Goal: Task Accomplishment & Management: Manage account settings

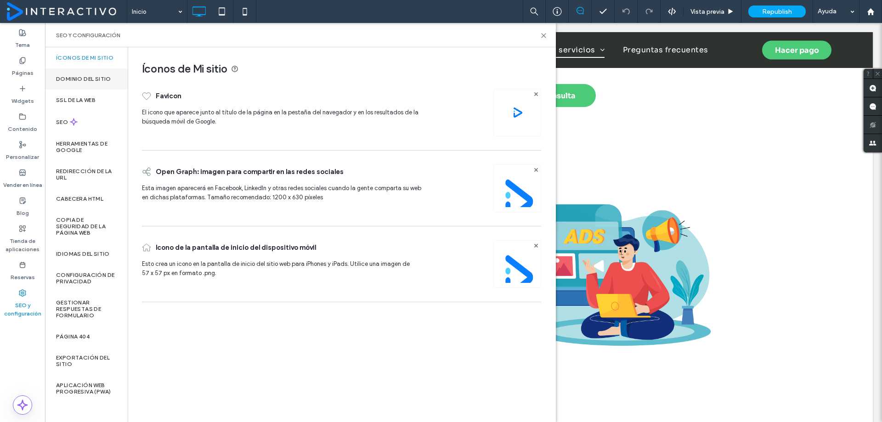
scroll to position [964, 0]
click at [72, 217] on label "Copia de seguridad de la página web" at bounding box center [86, 226] width 61 height 19
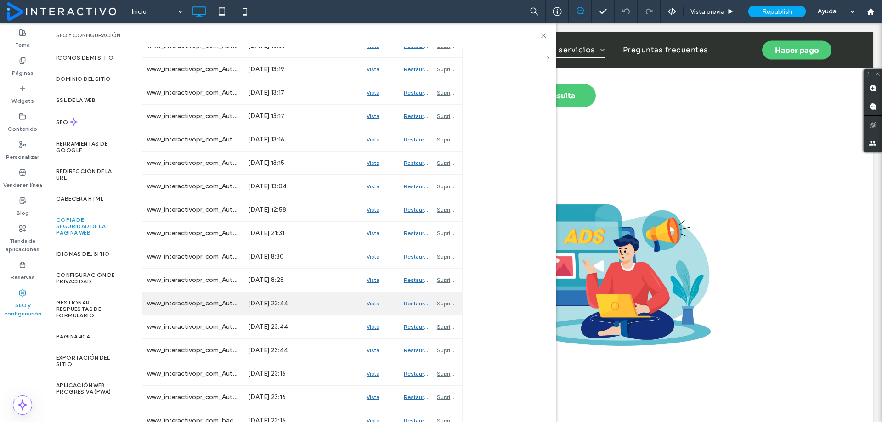
scroll to position [781, 0]
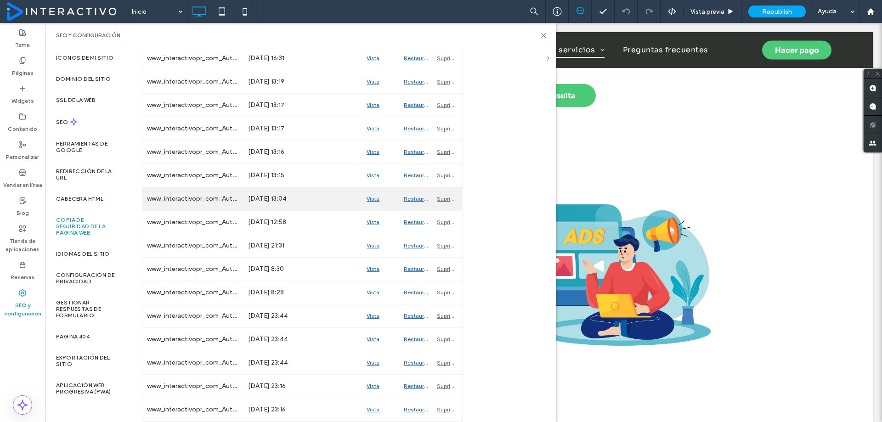
click at [374, 198] on div "Vista previa" at bounding box center [380, 198] width 37 height 23
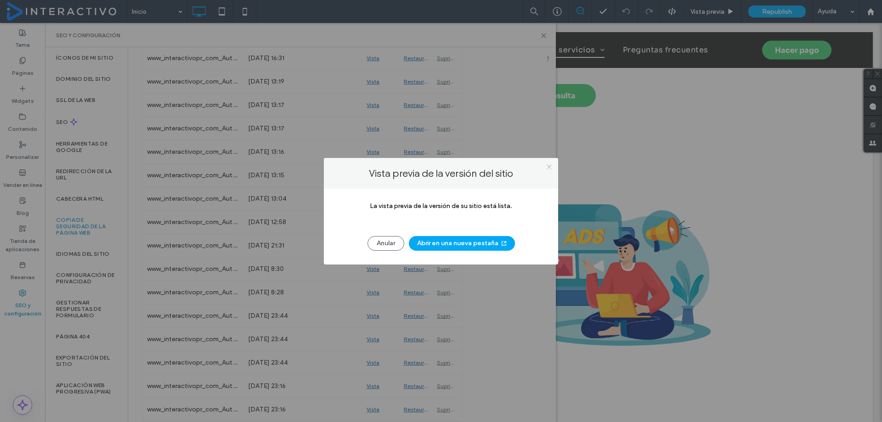
click at [547, 167] on icon at bounding box center [549, 166] width 7 height 7
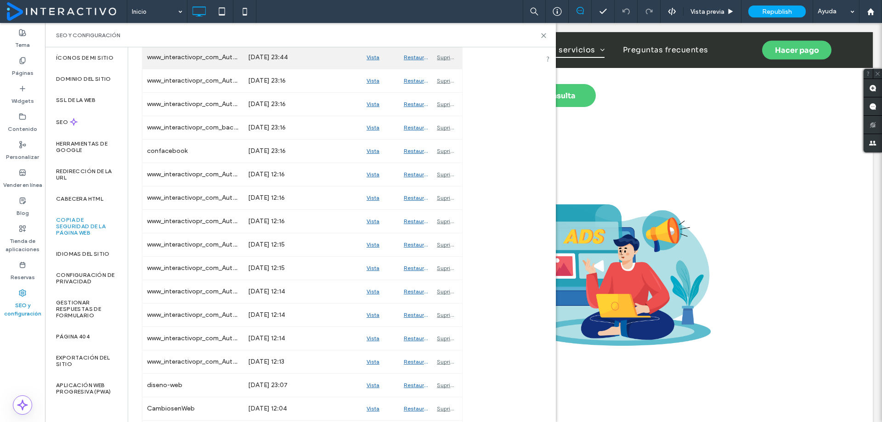
scroll to position [1056, 0]
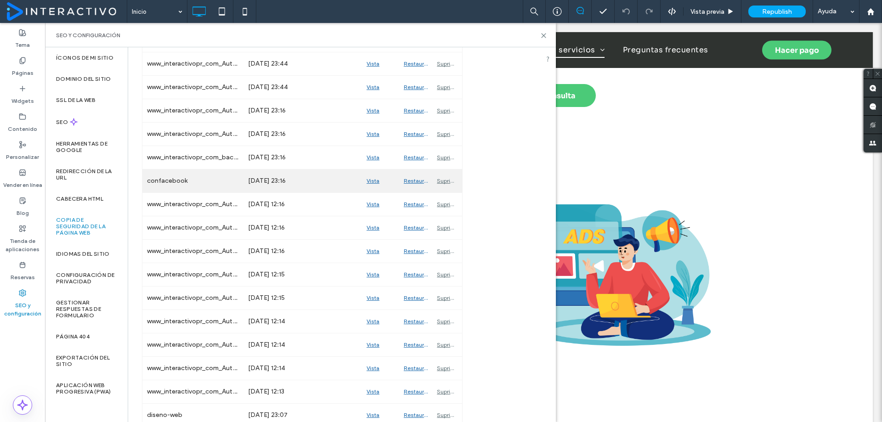
click at [377, 179] on div "Vista previa" at bounding box center [380, 180] width 37 height 23
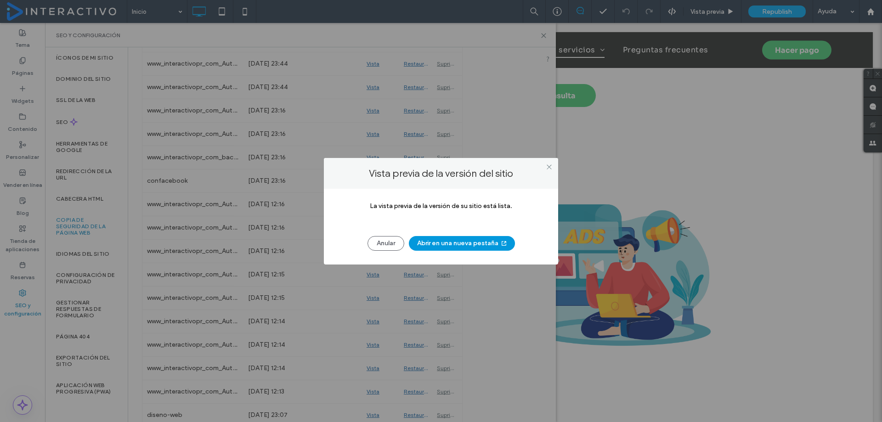
click at [461, 238] on button "Abrir en una nueva pestaña" at bounding box center [462, 243] width 106 height 15
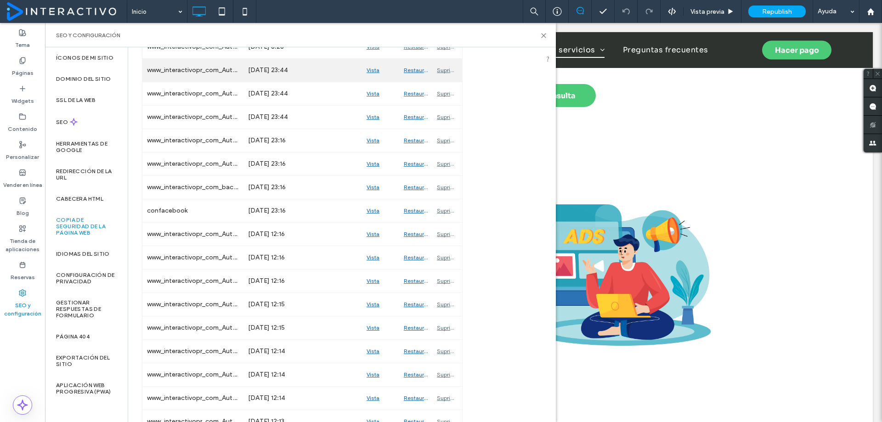
scroll to position [1010, 0]
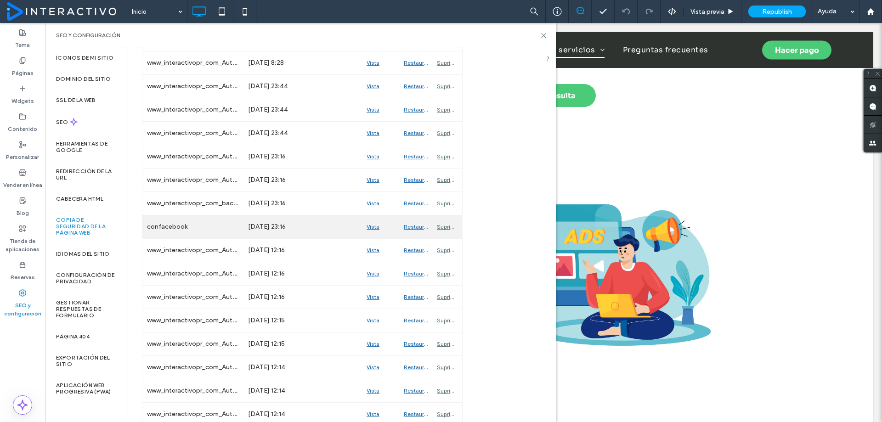
click at [414, 225] on div "Restaurar" at bounding box center [415, 226] width 33 height 23
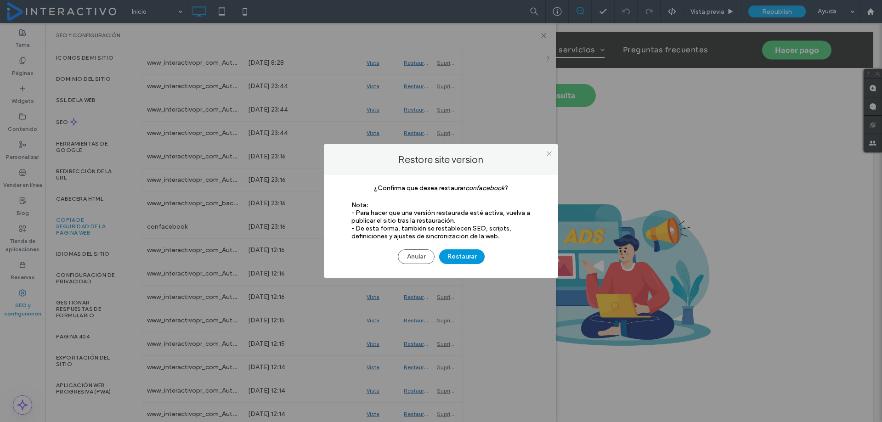
click at [456, 253] on button "Restaurar" at bounding box center [461, 256] width 45 height 15
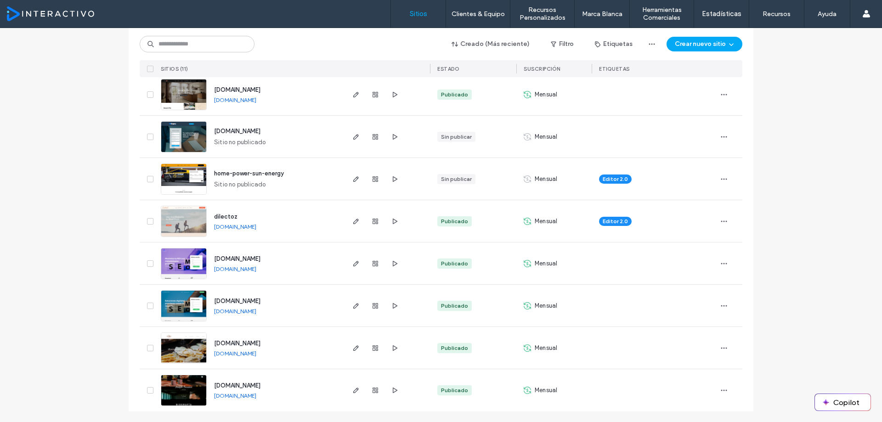
scroll to position [235, 0]
click at [256, 310] on link "[DOMAIN_NAME]" at bounding box center [235, 310] width 42 height 7
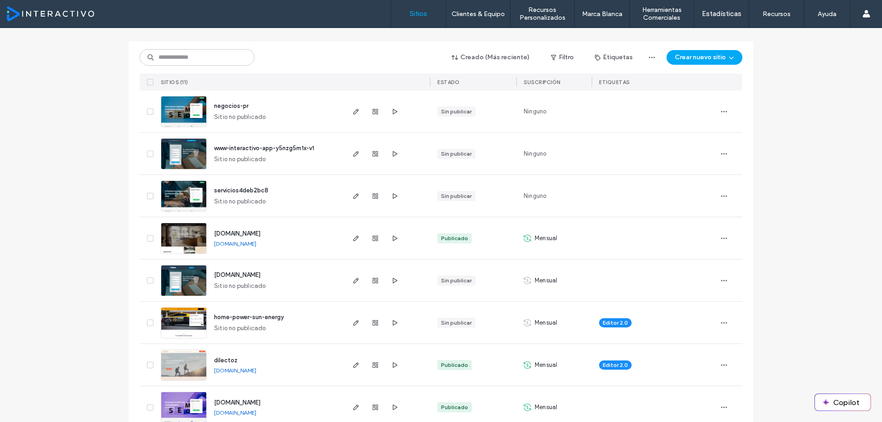
scroll to position [0, 0]
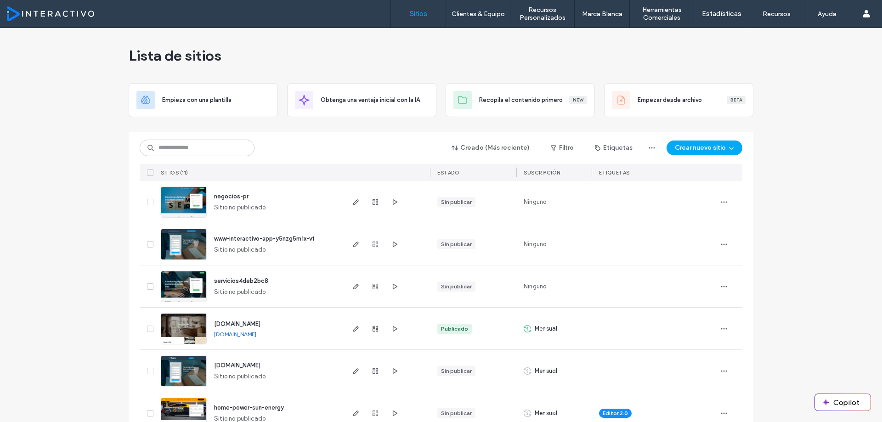
click at [87, 13] on div at bounding box center [59, 13] width 104 height 15
click at [72, 9] on div at bounding box center [59, 13] width 104 height 15
click at [845, 403] on button "Copilot" at bounding box center [843, 402] width 56 height 17
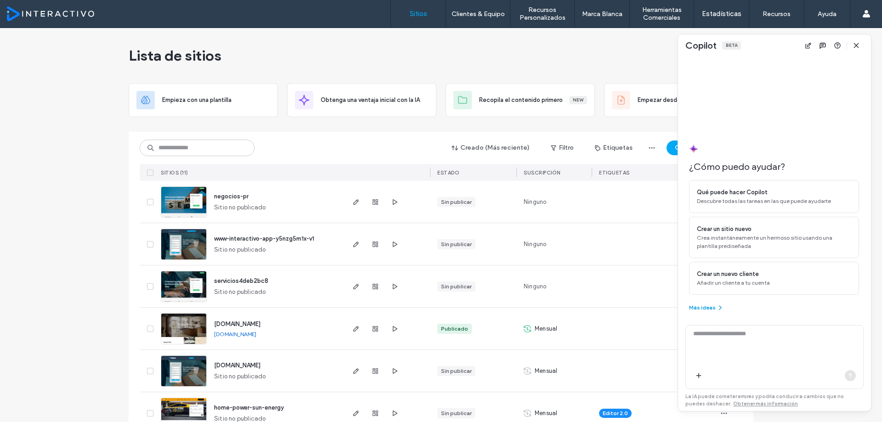
click at [713, 308] on button "Más ideas" at bounding box center [706, 307] width 35 height 11
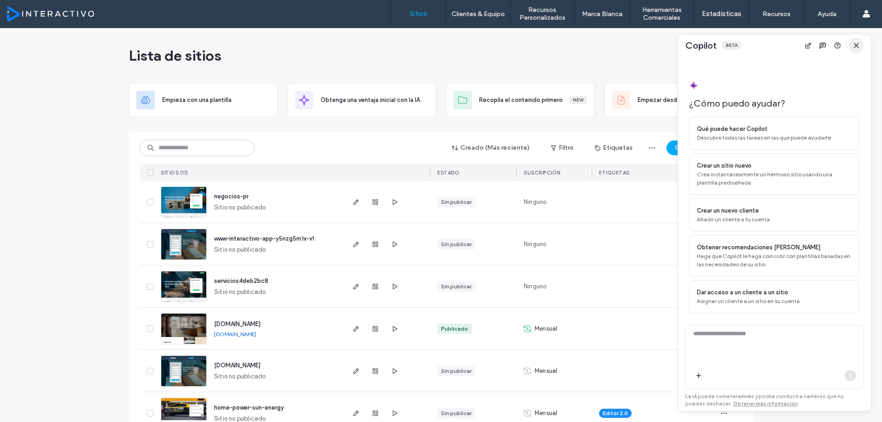
click at [856, 46] on use "button" at bounding box center [856, 45] width 4 height 4
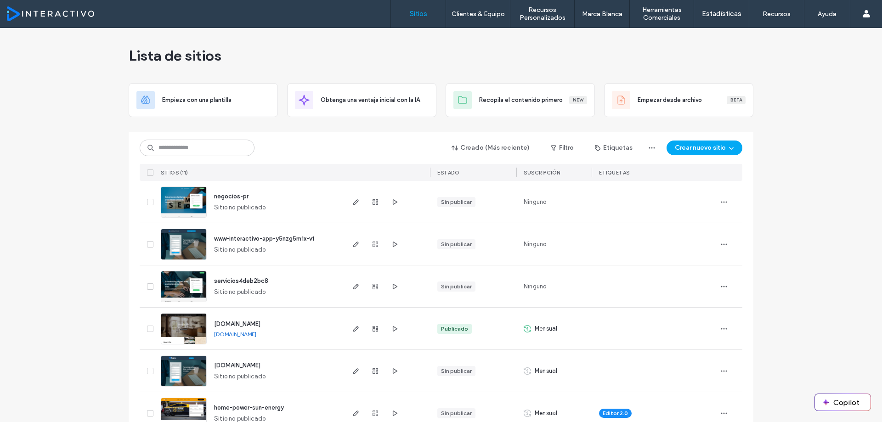
click at [417, 14] on label "Sitios" at bounding box center [418, 14] width 17 height 8
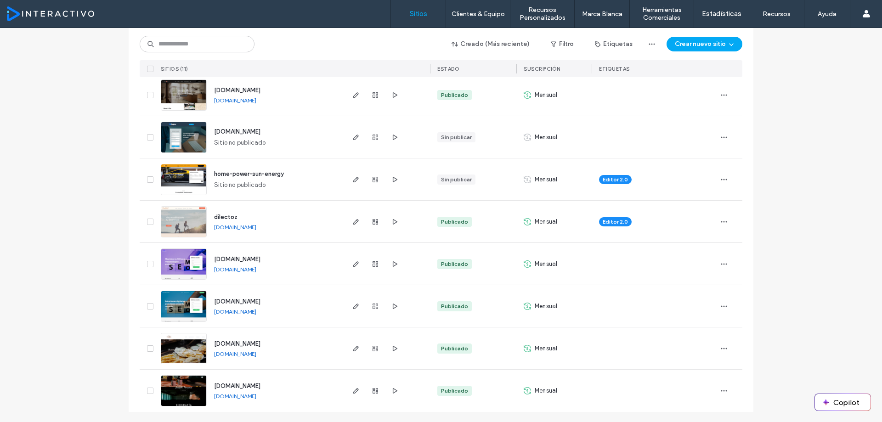
scroll to position [235, 0]
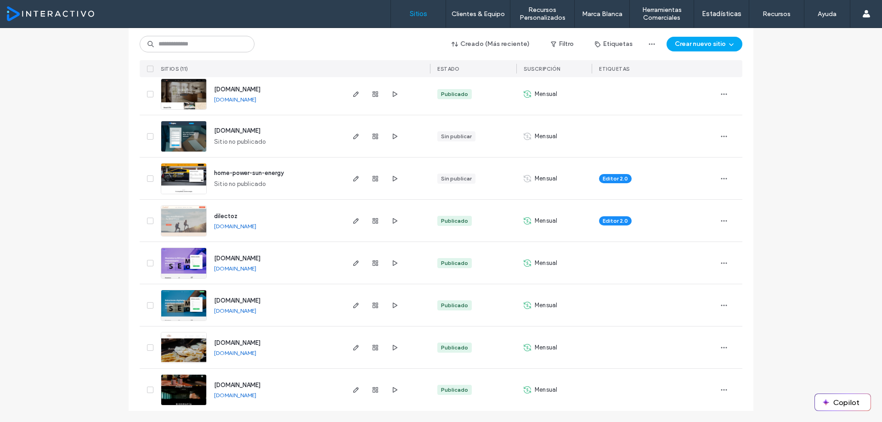
click at [252, 225] on link "[DOMAIN_NAME]" at bounding box center [235, 226] width 42 height 7
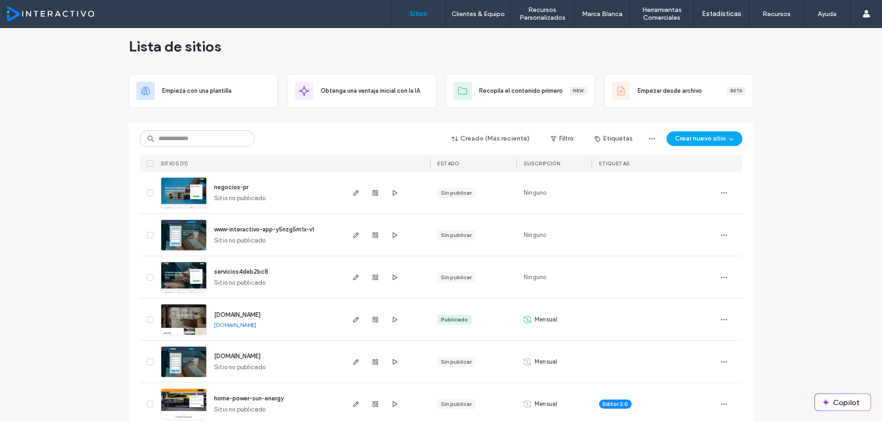
scroll to position [5, 0]
